Goal: Navigation & Orientation: Find specific page/section

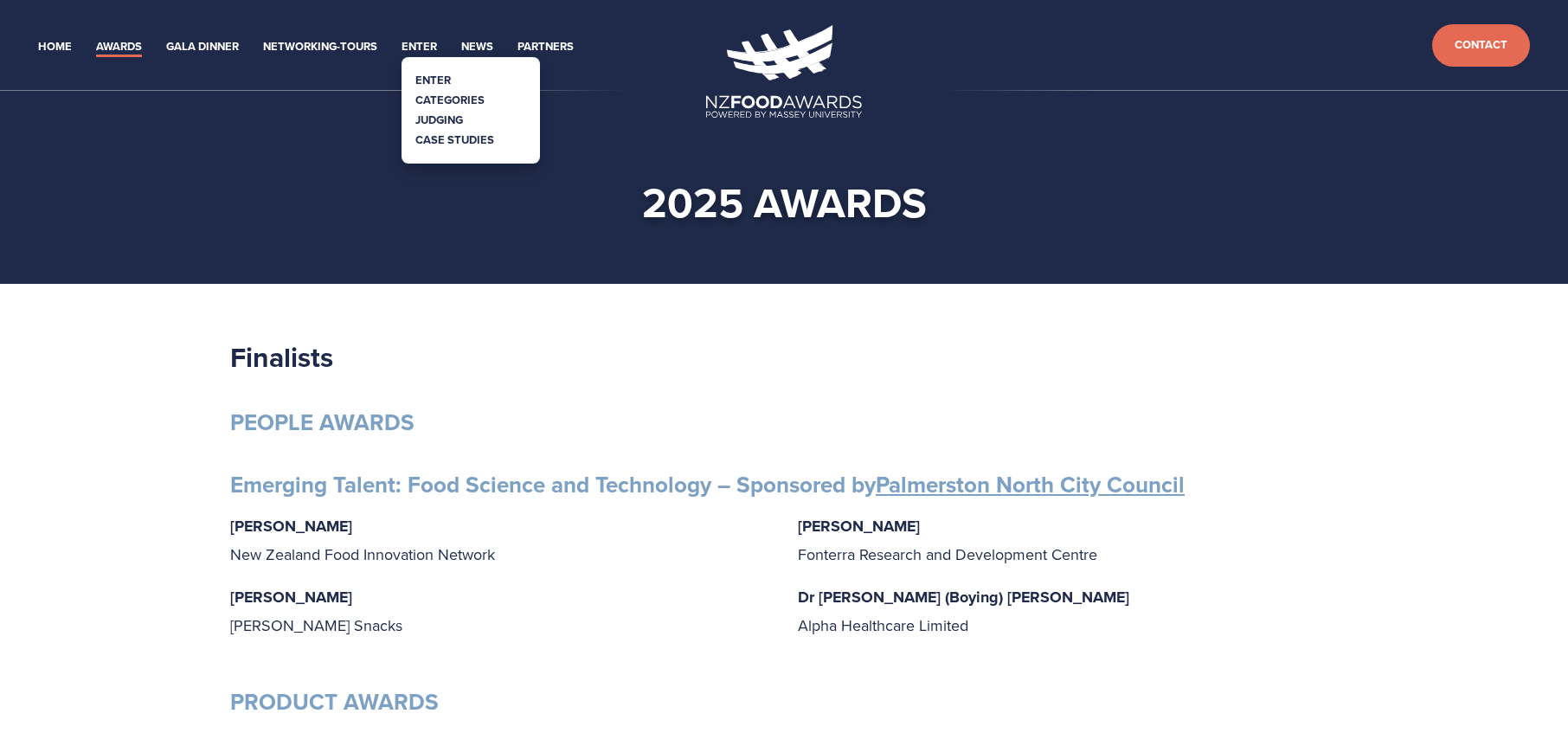
click at [436, 101] on link "Categories" at bounding box center [449, 100] width 69 height 17
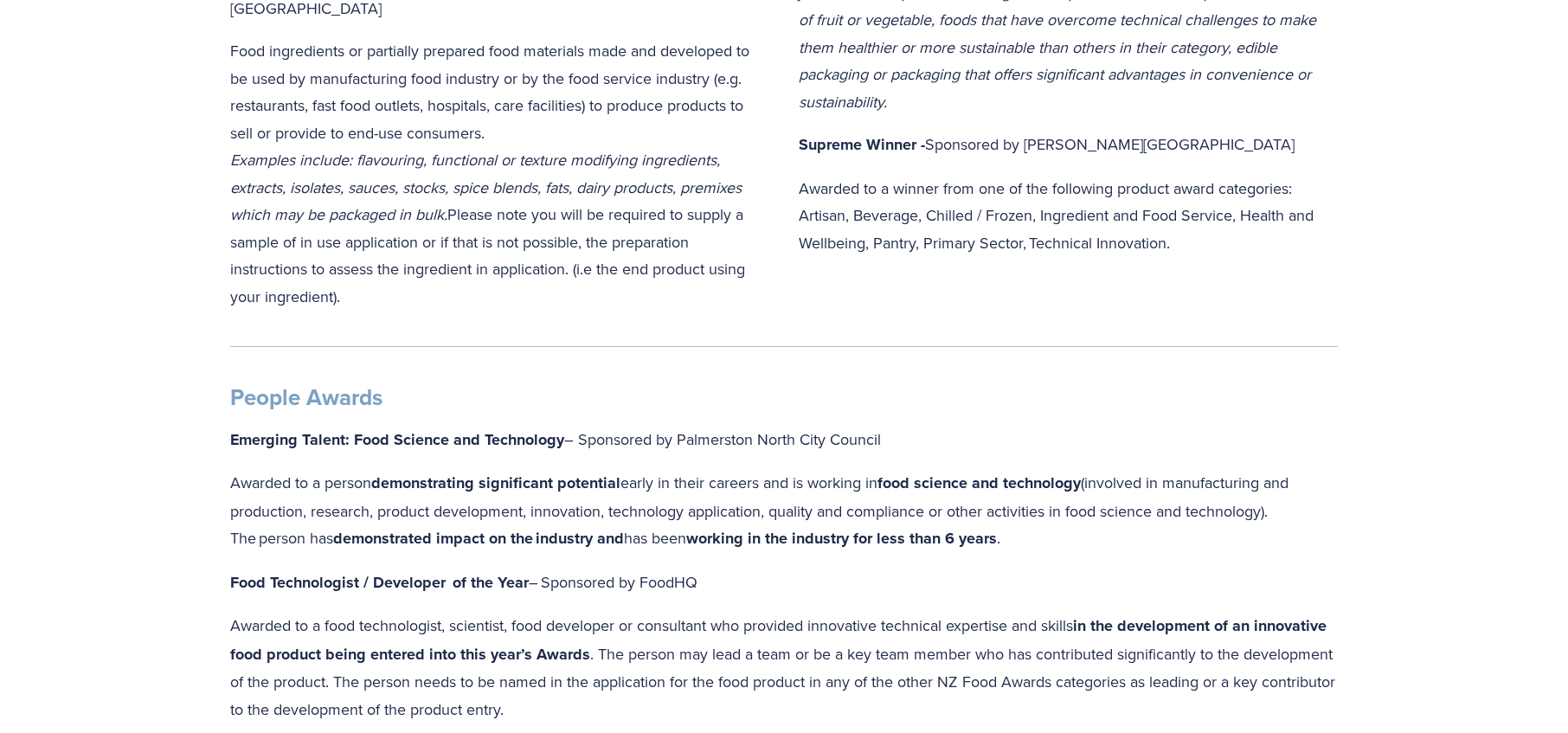
scroll to position [1491, 0]
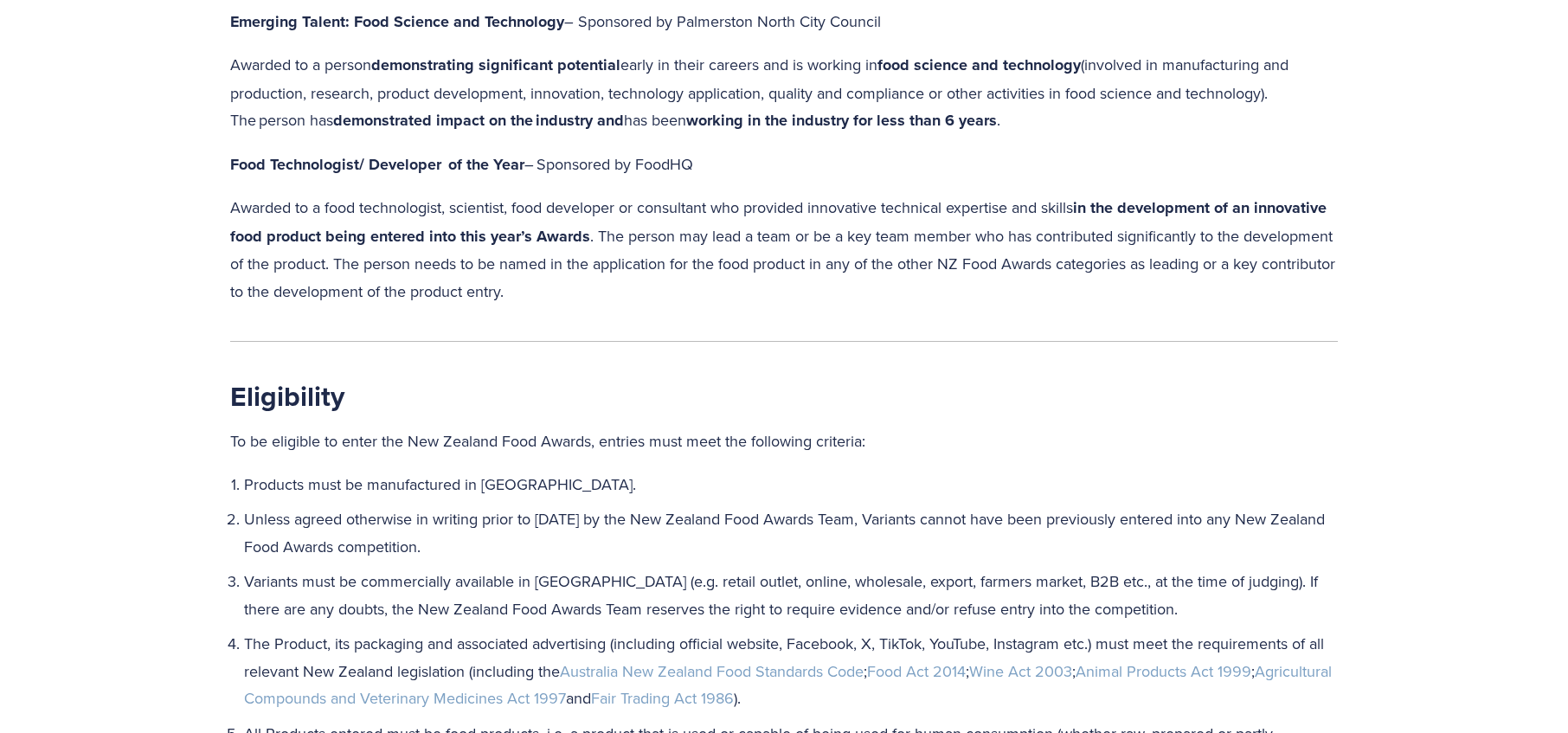
scroll to position [1933, 0]
